Goal: Transaction & Acquisition: Purchase product/service

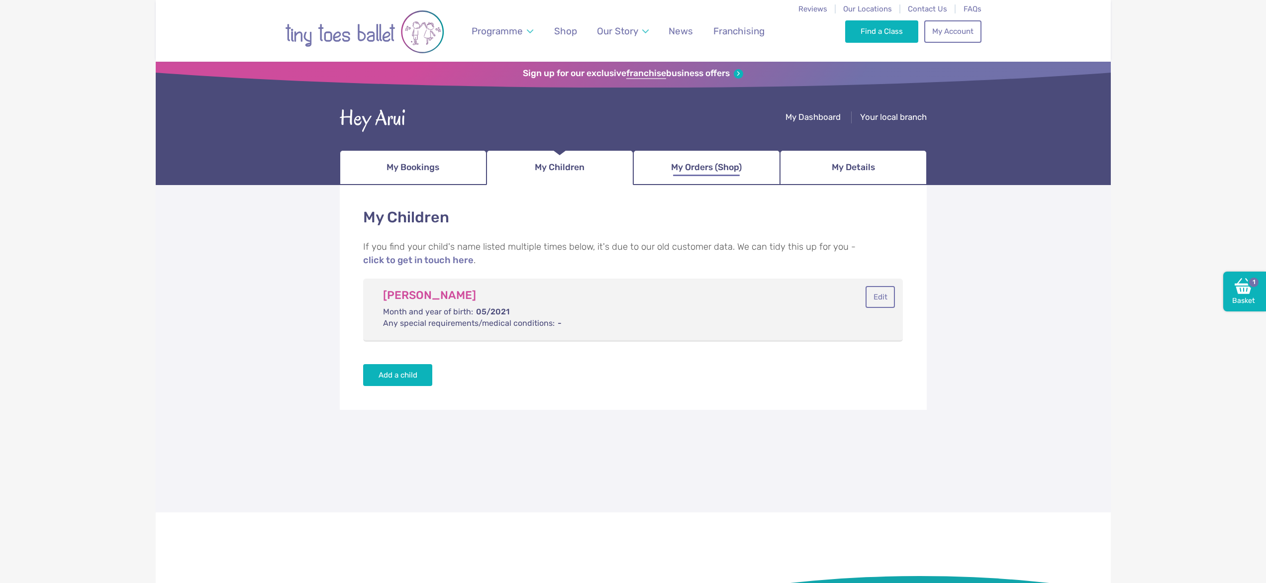
click at [721, 159] on span "My Orders (Shop)" at bounding box center [706, 167] width 71 height 17
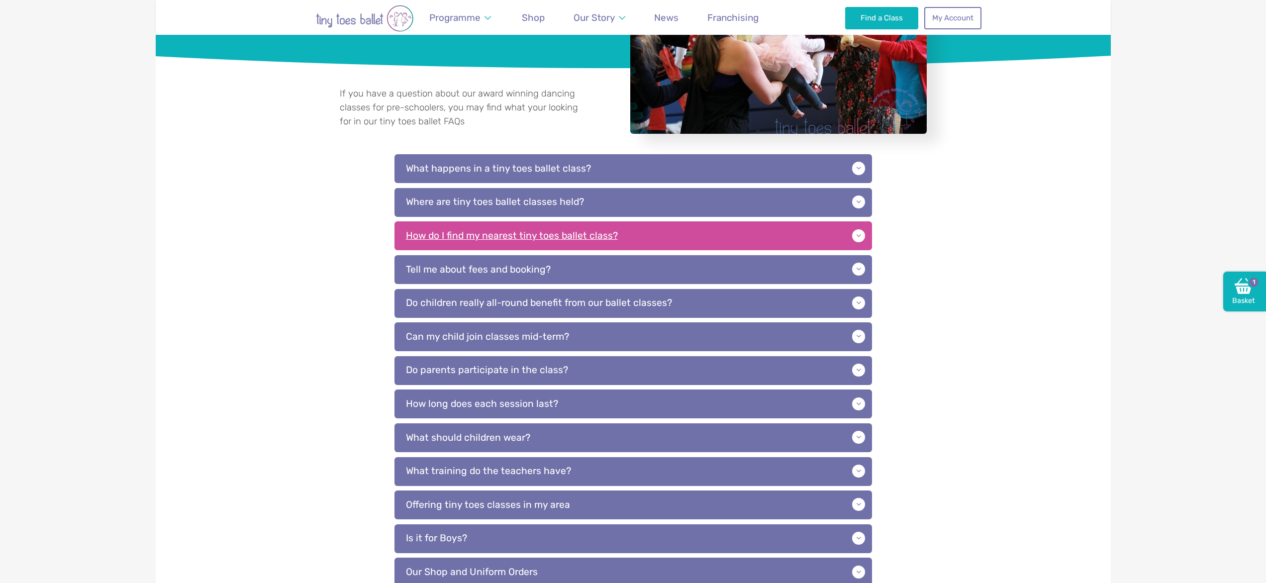
scroll to position [184, 0]
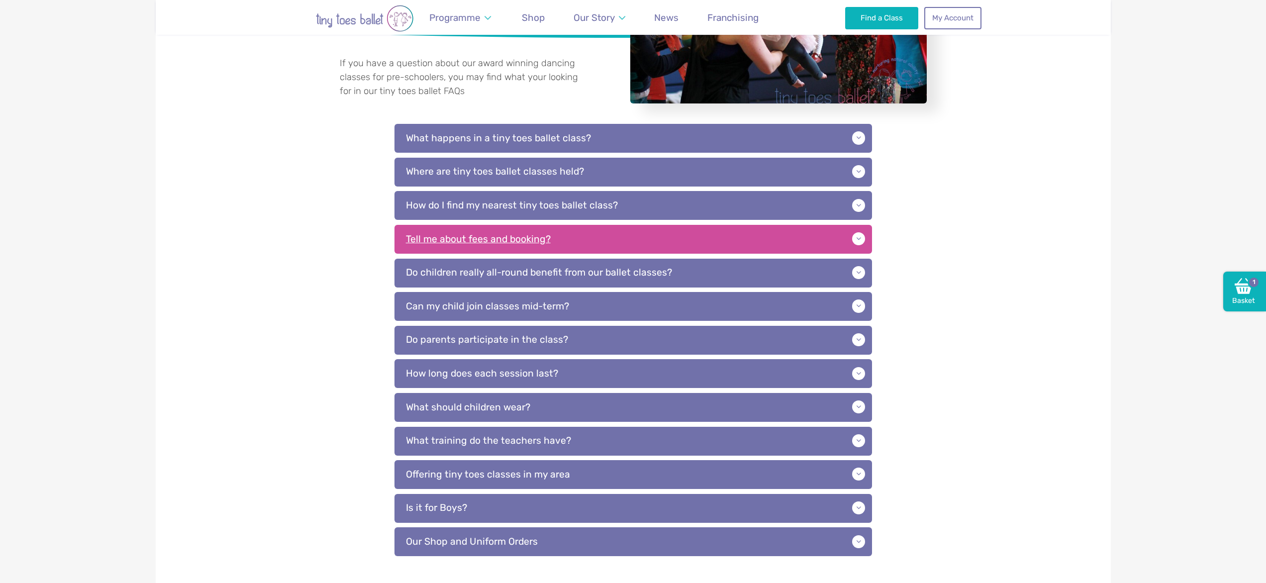
click at [607, 240] on p "Tell me about fees and booking?" at bounding box center [634, 239] width 478 height 29
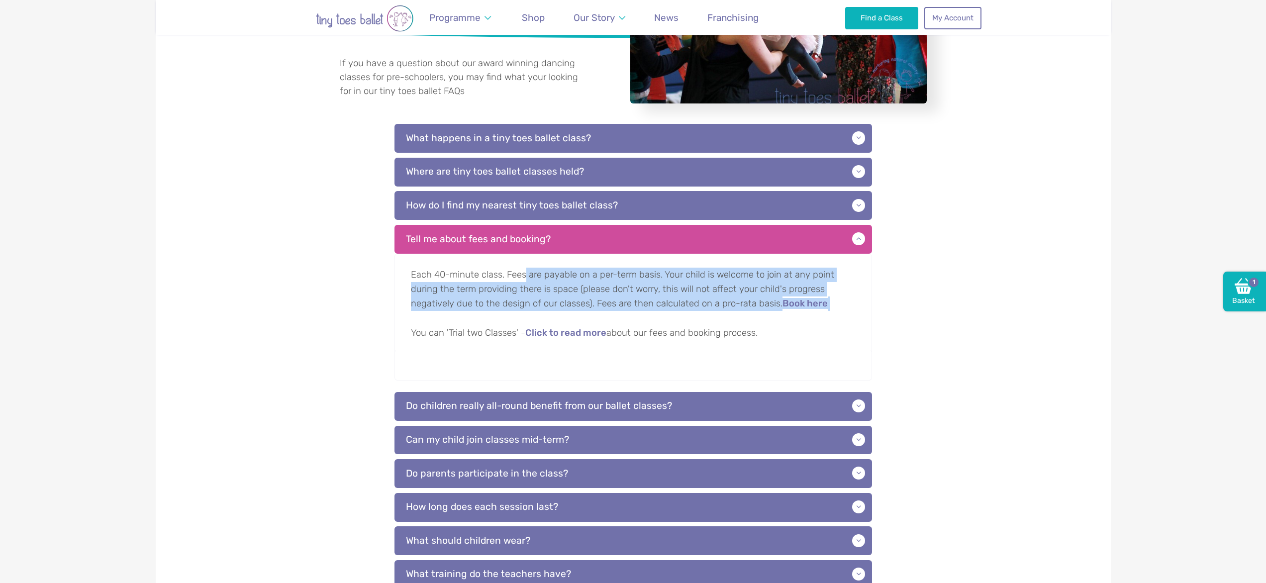
drag, startPoint x: 523, startPoint y: 270, endPoint x: 767, endPoint y: 307, distance: 246.1
click at [787, 312] on p "Each 40-minute class. Fees are payable on a per-term basis. Your child is welco…" at bounding box center [634, 305] width 478 height 103
click at [588, 286] on p "Each 40-minute class. Fees are payable on a per-term basis. Your child is welco…" at bounding box center [634, 305] width 478 height 103
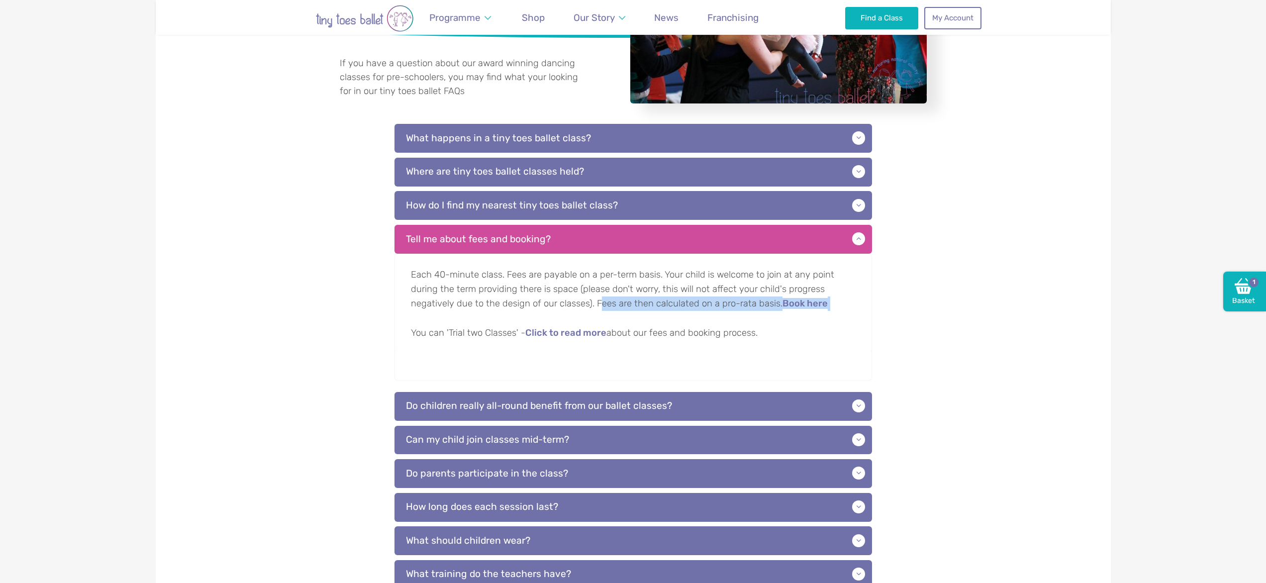
drag, startPoint x: 599, startPoint y: 301, endPoint x: 774, endPoint y: 313, distance: 176.1
click at [774, 313] on p "Each 40-minute class. Fees are payable on a per-term basis. Your child is welco…" at bounding box center [634, 305] width 478 height 103
drag, startPoint x: 836, startPoint y: 323, endPoint x: 798, endPoint y: 322, distance: 38.3
click at [836, 323] on p "Each 40-minute class. Fees are payable on a per-term basis. Your child is welco…" at bounding box center [634, 305] width 478 height 103
click at [560, 337] on link "Click to read more" at bounding box center [565, 333] width 81 height 10
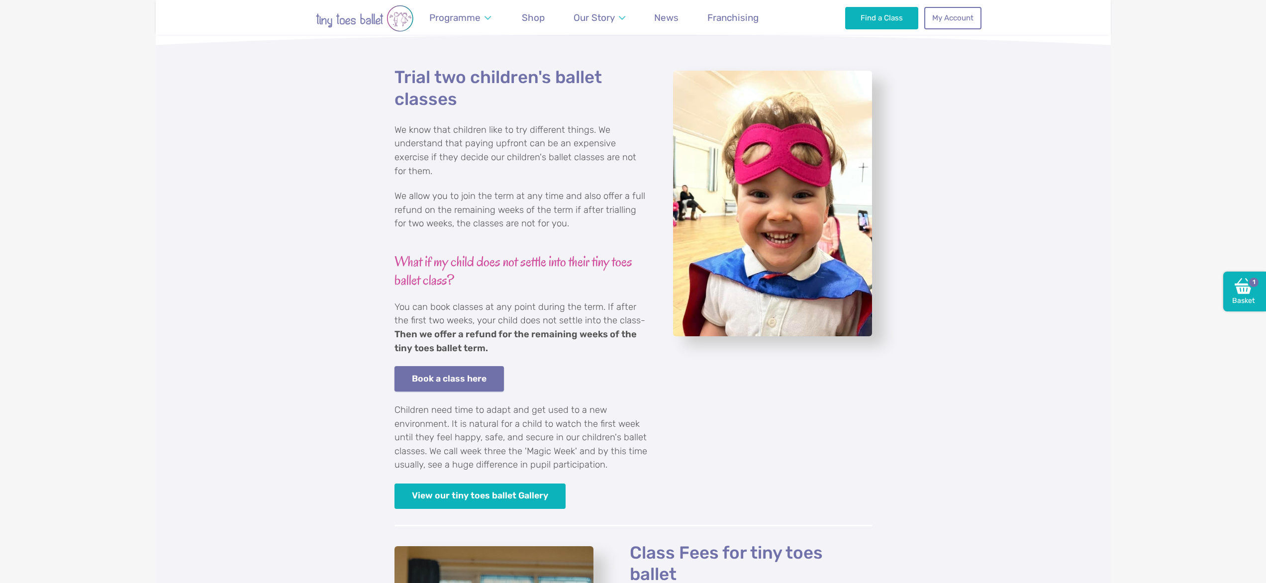
scroll to position [337, 0]
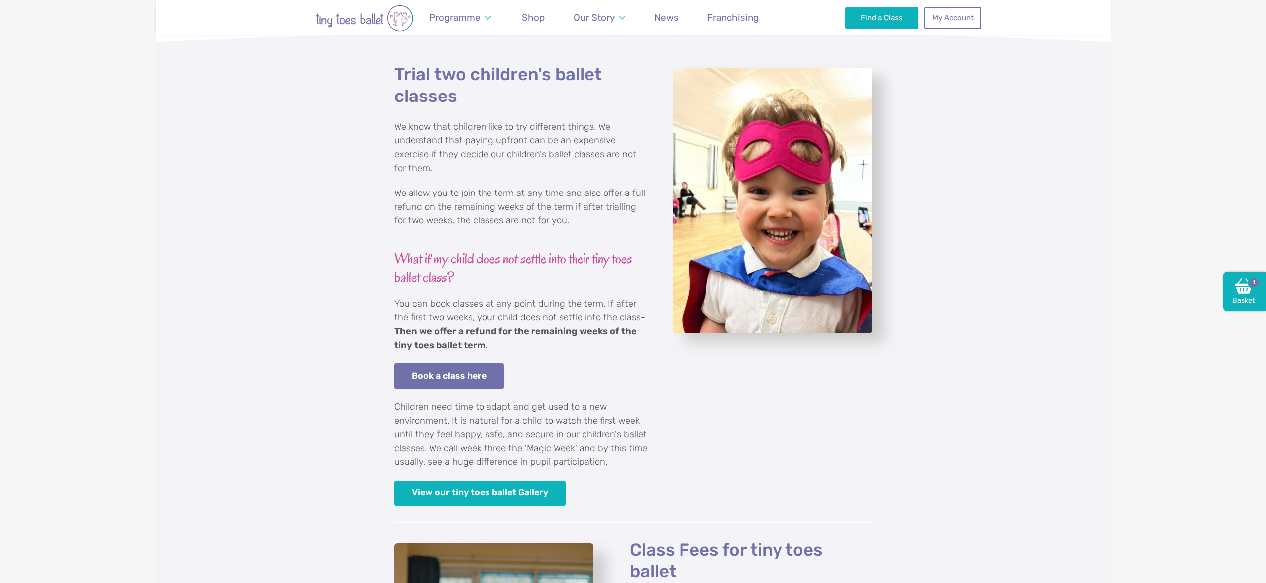
click at [477, 363] on link "Book a class here" at bounding box center [450, 375] width 110 height 25
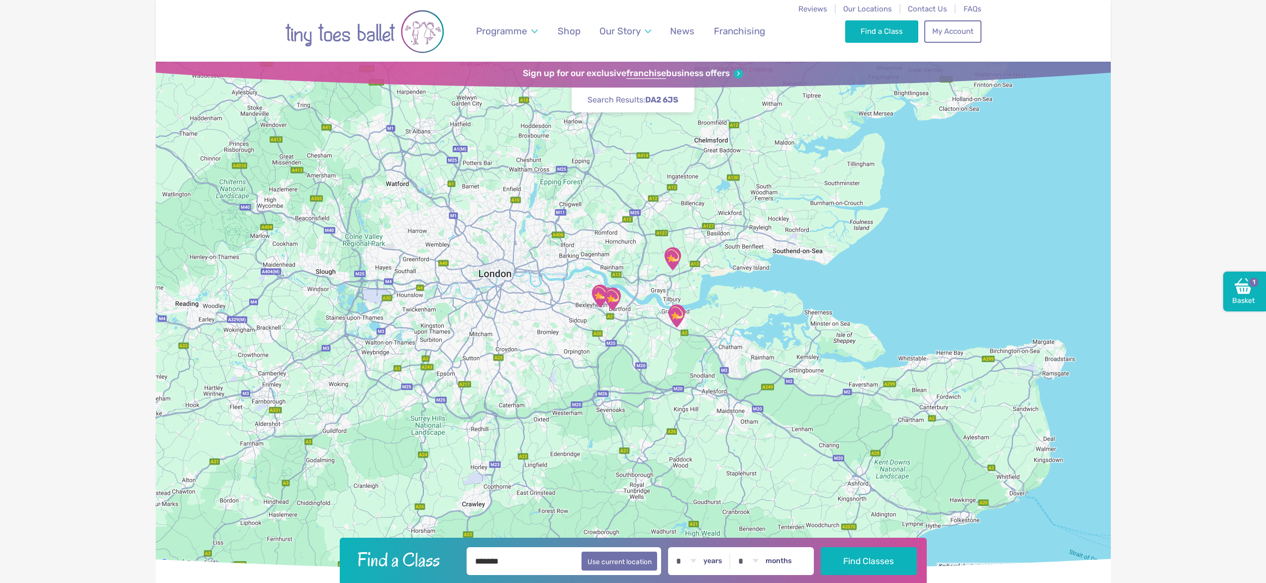
click at [674, 313] on img "The Gerald Miskin Memorial Hall" at bounding box center [676, 316] width 25 height 25
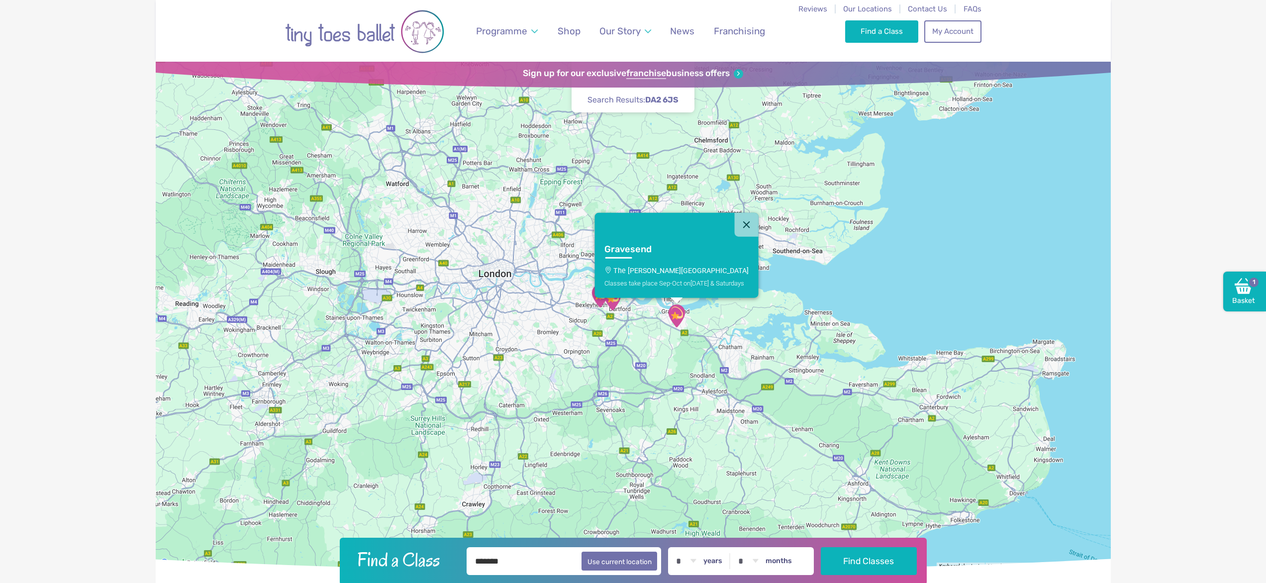
click at [615, 304] on img "The Mick Jagger Centre" at bounding box center [612, 299] width 25 height 25
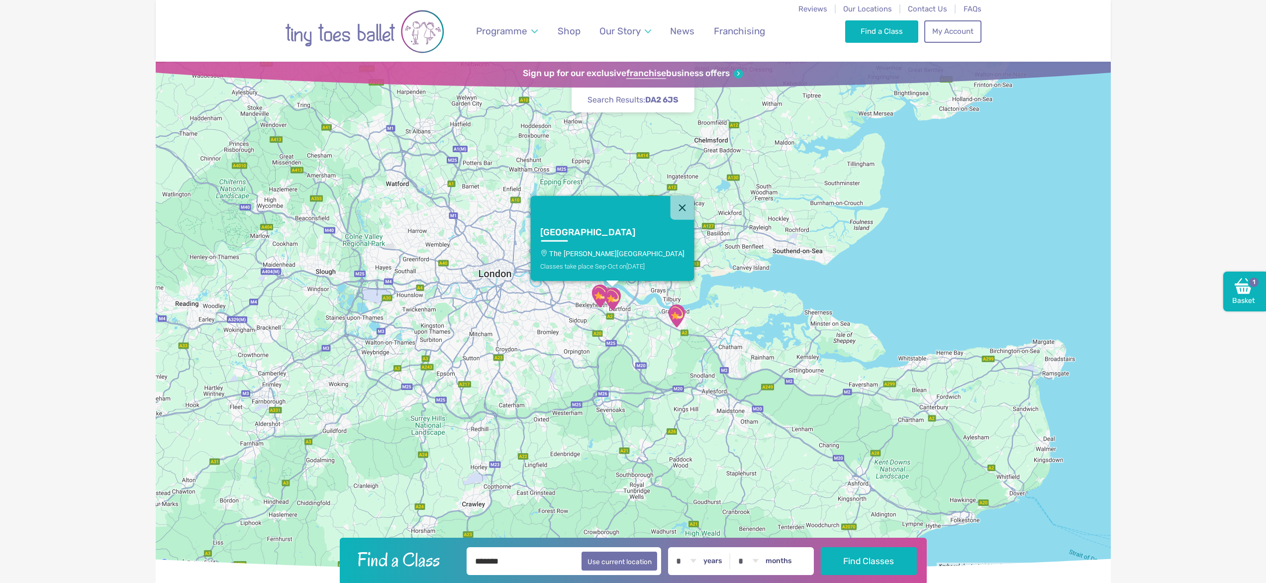
click at [631, 255] on p "The Mick Jagger Centre" at bounding box center [612, 253] width 144 height 8
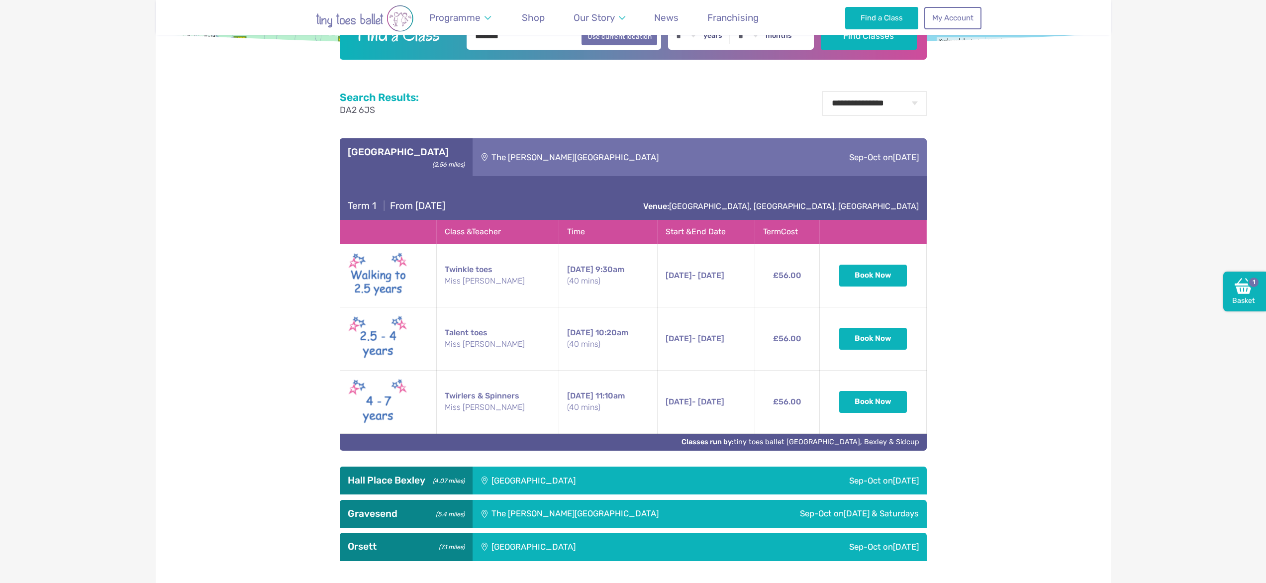
scroll to position [624, 0]
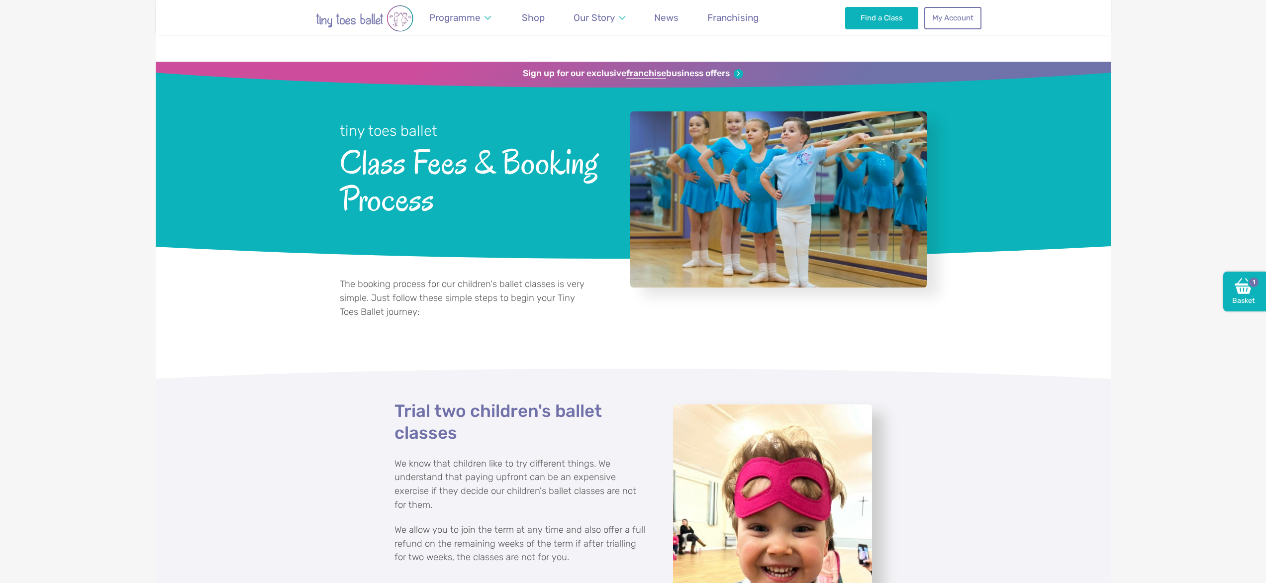
scroll to position [337, 0]
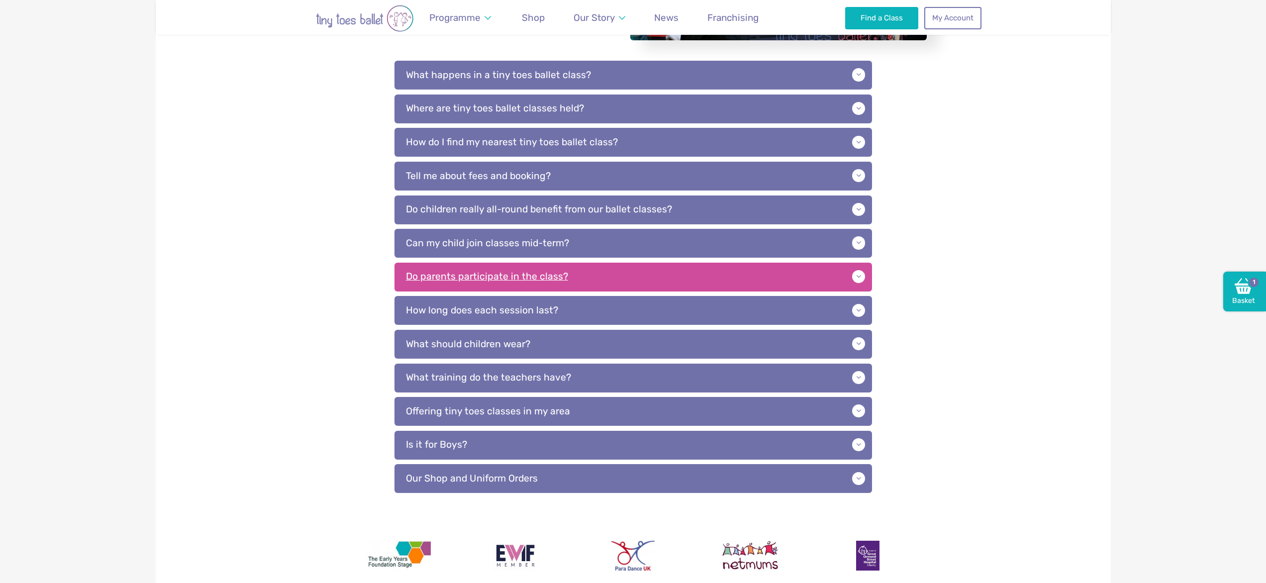
scroll to position [251, 0]
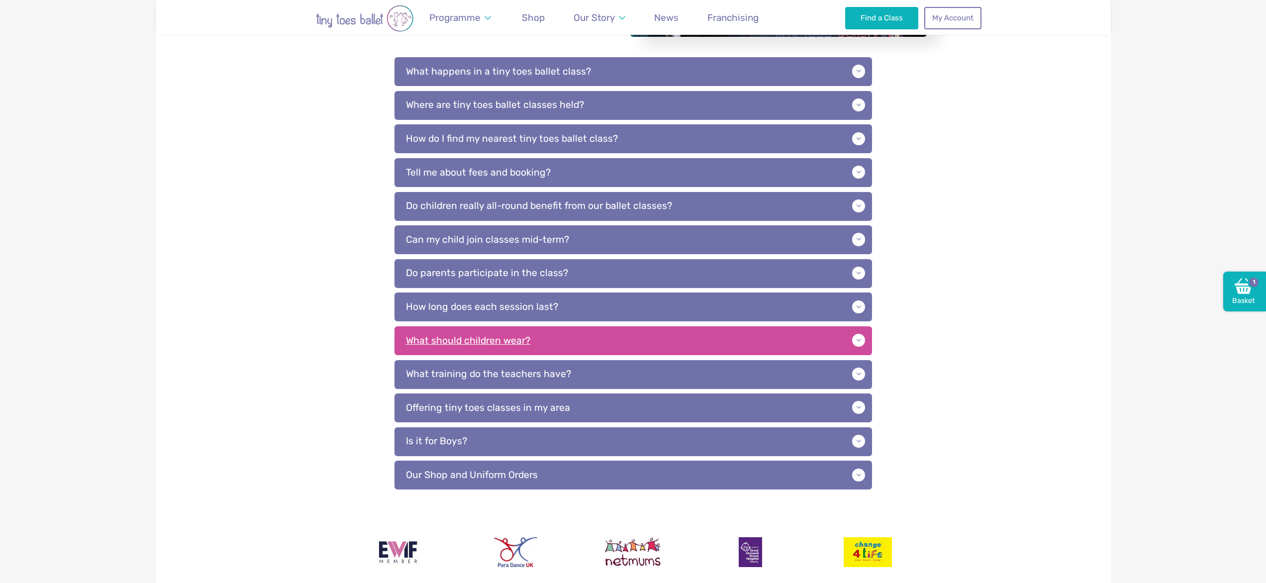
click at [548, 346] on p "What should children wear?" at bounding box center [634, 340] width 478 height 29
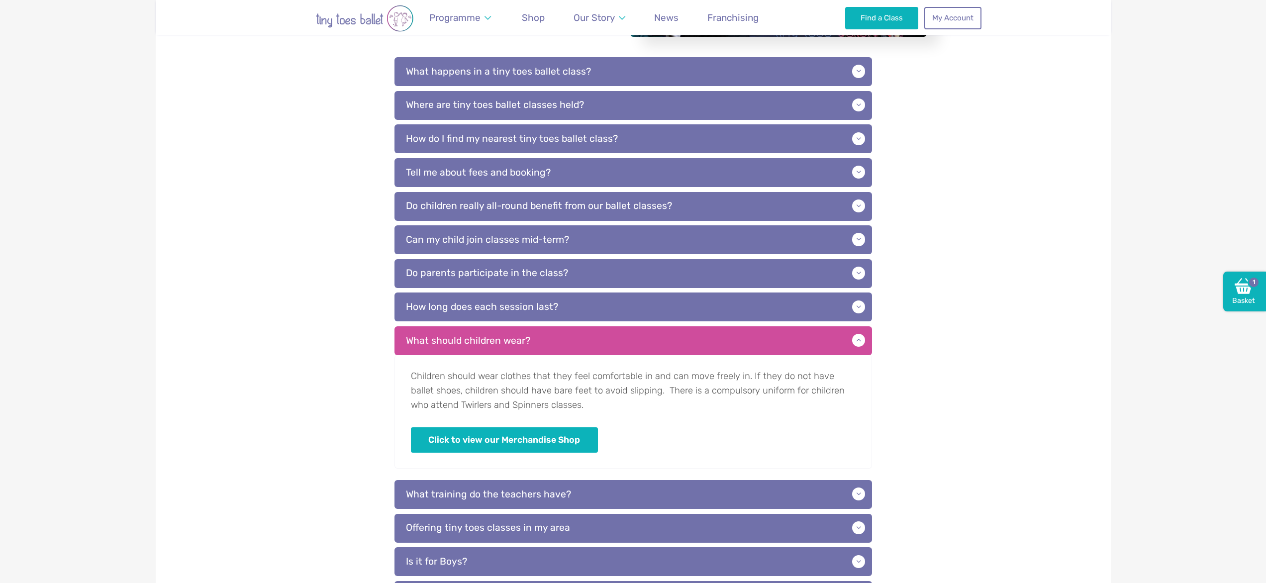
drag, startPoint x: 577, startPoint y: 411, endPoint x: 393, endPoint y: 375, distance: 188.2
click at [393, 375] on div "What happens in a tiny toes ballet class? Each term we have a different theme w…" at bounding box center [633, 333] width 955 height 585
click at [492, 397] on p "Children should wear clothes that they feel comfortable in and can move freely …" at bounding box center [634, 411] width 478 height 113
drag, startPoint x: 494, startPoint y: 388, endPoint x: 589, endPoint y: 407, distance: 96.4
click at [587, 408] on p "Children should wear clothes that they feel comfortable in and can move freely …" at bounding box center [634, 411] width 478 height 113
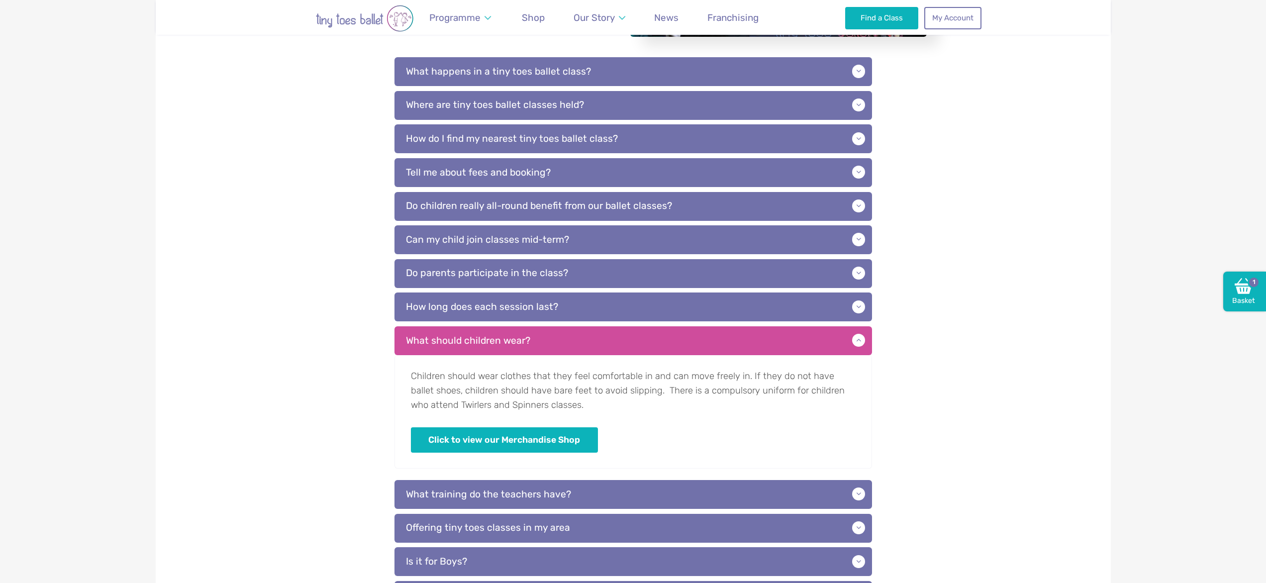
click at [613, 405] on p "Children should wear clothes that they feel comfortable in and can move freely …" at bounding box center [634, 411] width 478 height 113
drag, startPoint x: 594, startPoint y: 408, endPoint x: 439, endPoint y: 391, distance: 156.2
click at [439, 391] on p "Children should wear clothes that they feel comfortable in and can move freely …" at bounding box center [634, 411] width 478 height 113
drag, startPoint x: 615, startPoint y: 411, endPoint x: 596, endPoint y: 417, distance: 19.5
click at [615, 411] on p "Children should wear clothes that they feel comfortable in and can move freely …" at bounding box center [634, 411] width 478 height 113
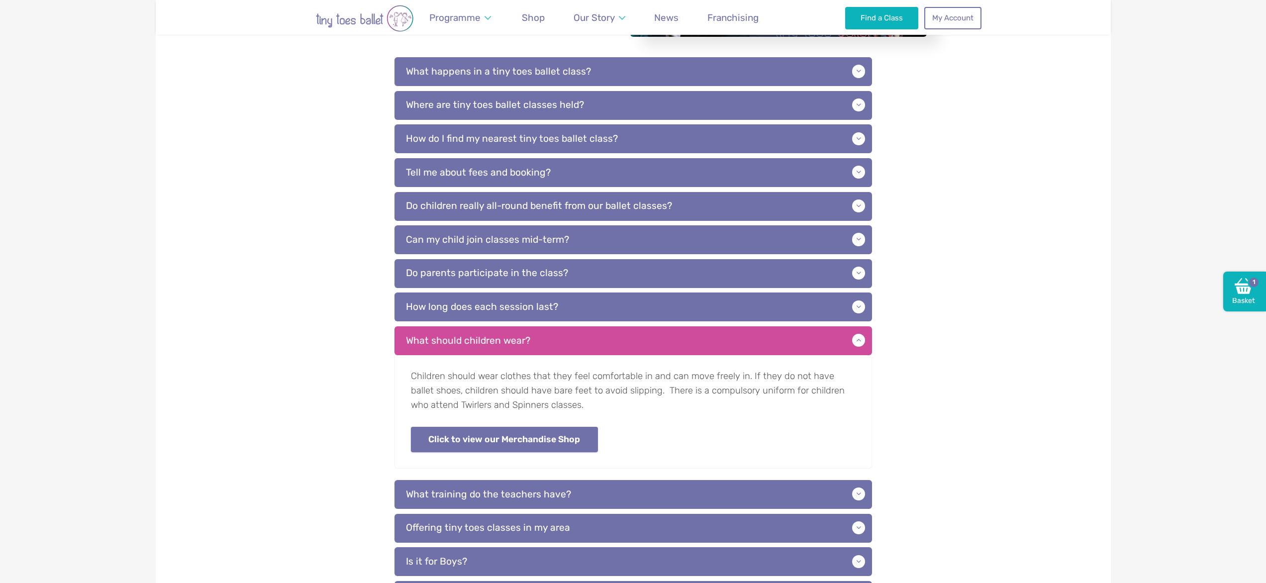
click at [557, 440] on link "Click to view our Merchandise Shop" at bounding box center [504, 439] width 187 height 25
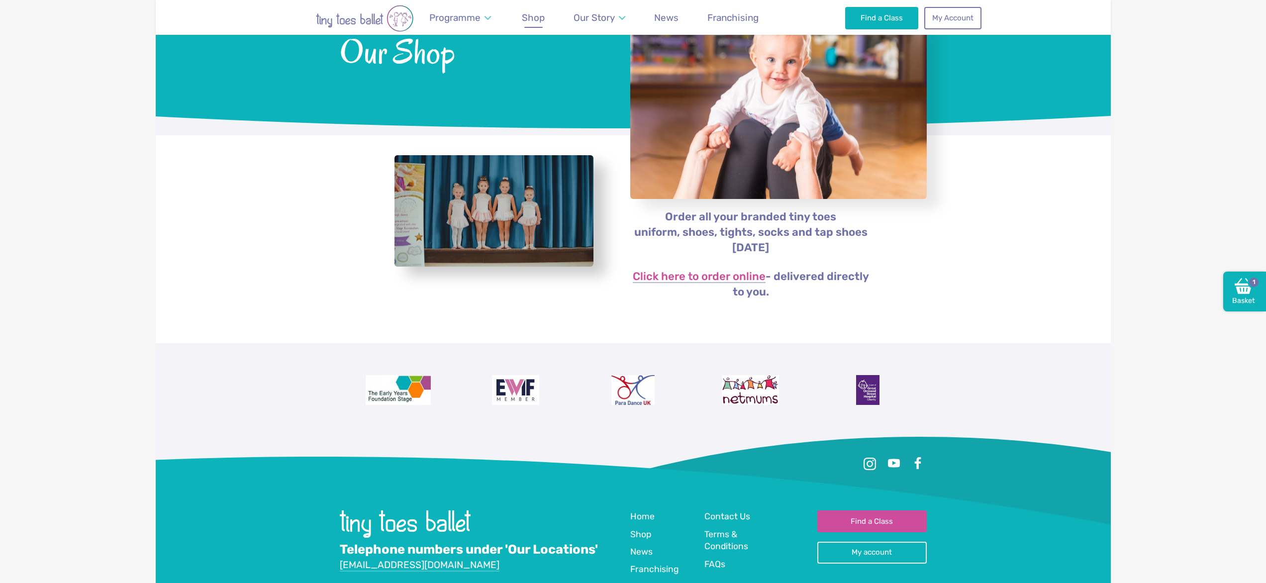
scroll to position [93, 0]
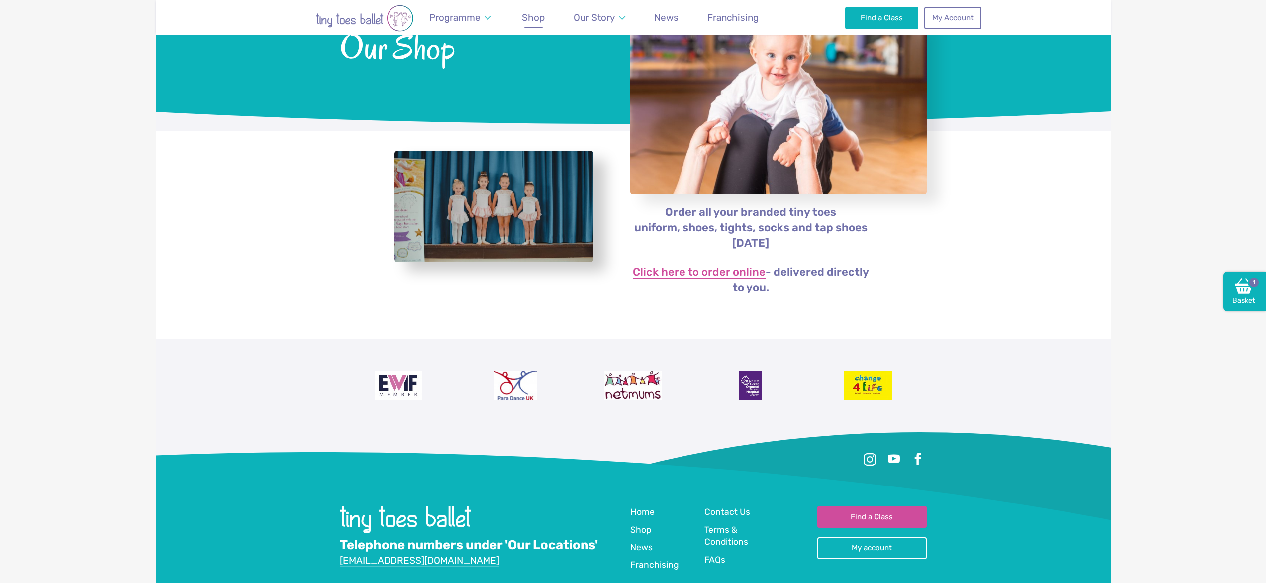
click at [744, 269] on link "Click here to order online" at bounding box center [699, 273] width 133 height 12
